Goal: Check status: Check status

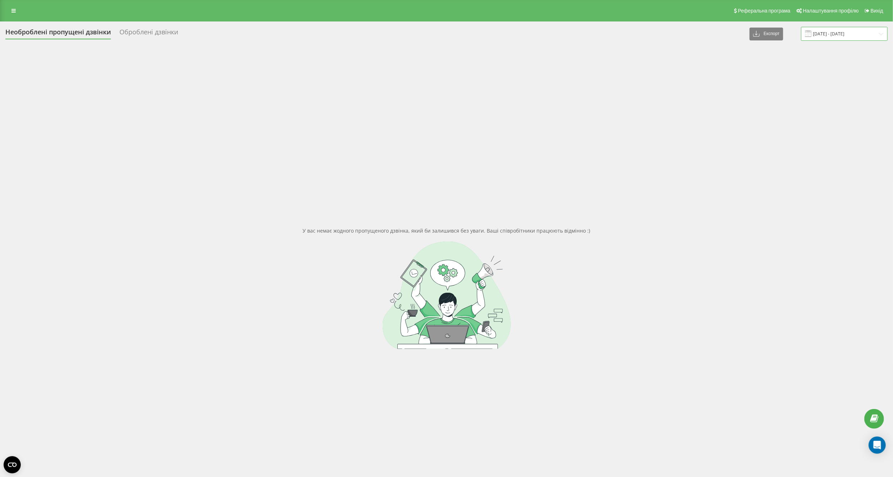
click at [842, 29] on input "[DATE] - [DATE]" at bounding box center [845, 34] width 87 height 14
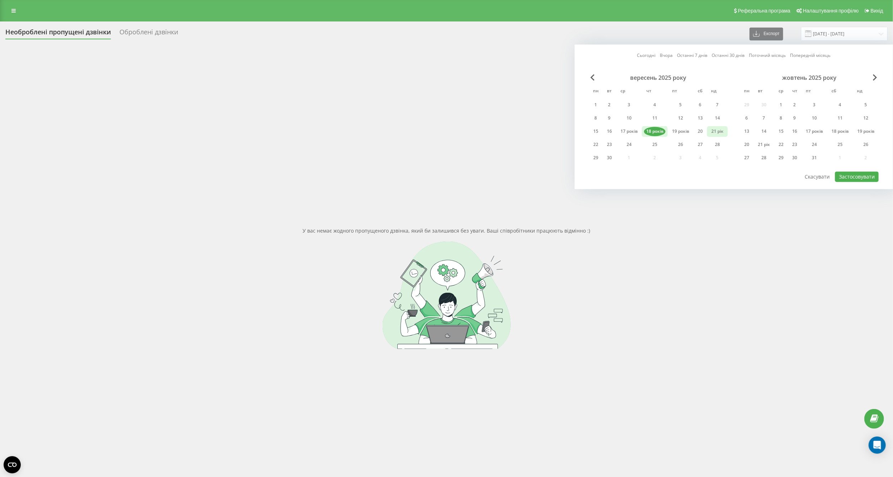
click at [712, 134] on div "21 рік" at bounding box center [718, 131] width 16 height 9
click at [701, 132] on font "20" at bounding box center [700, 131] width 5 height 6
click at [858, 175] on font "Застосовувати" at bounding box center [857, 177] width 36 height 7
type input "[DATE] - [DATE]"
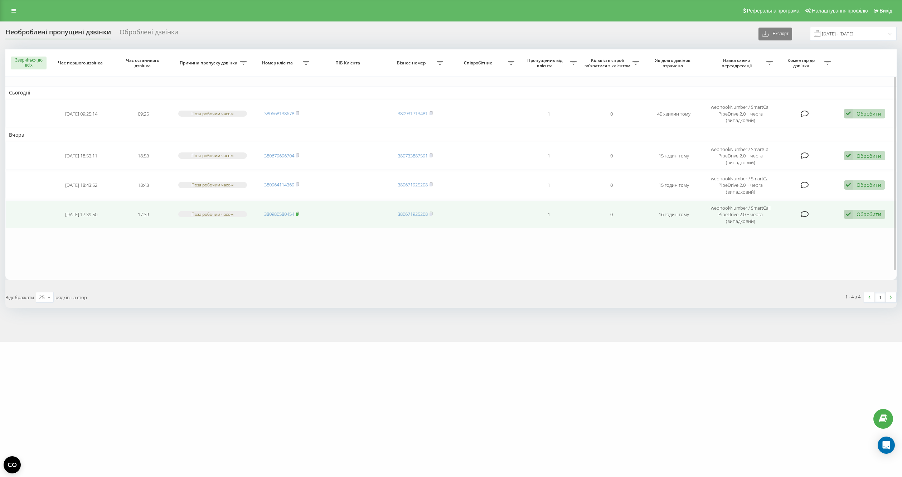
click at [298, 213] on rect at bounding box center [297, 214] width 2 height 3
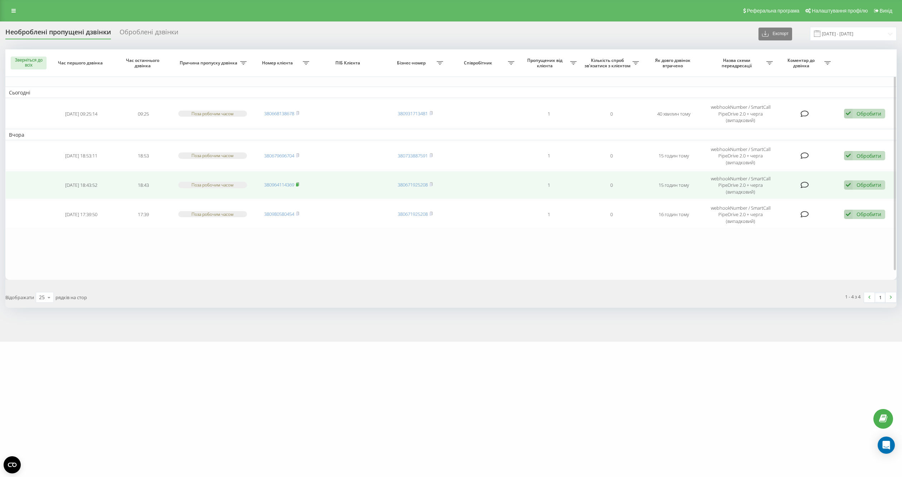
click at [298, 181] on span at bounding box center [297, 184] width 3 height 6
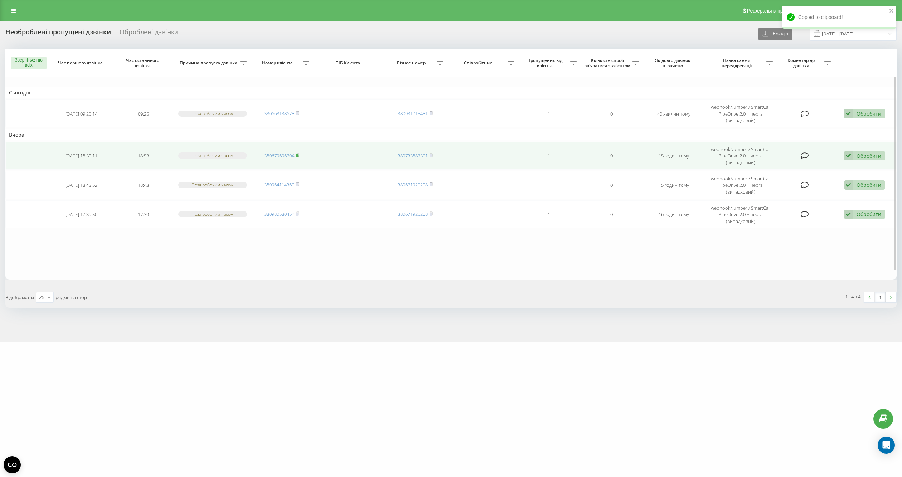
click at [298, 154] on rect at bounding box center [297, 155] width 2 height 3
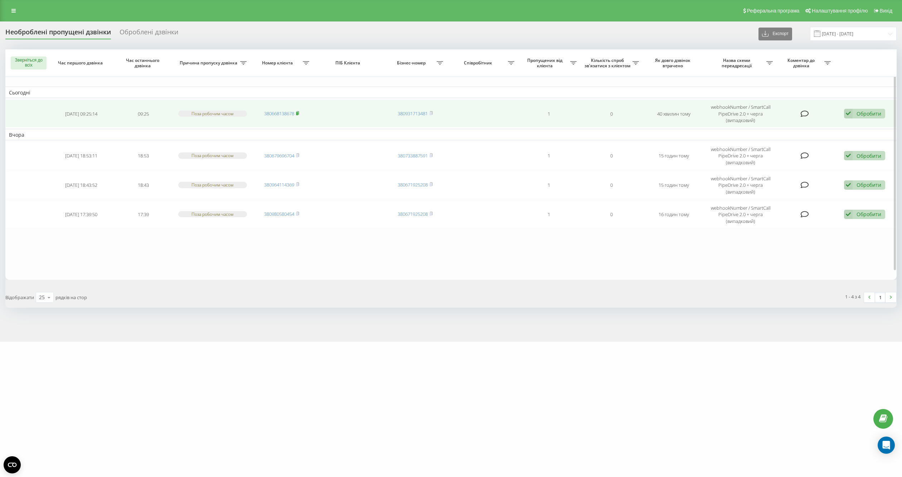
click at [298, 112] on rect at bounding box center [297, 113] width 2 height 3
